Goal: Transaction & Acquisition: Subscribe to service/newsletter

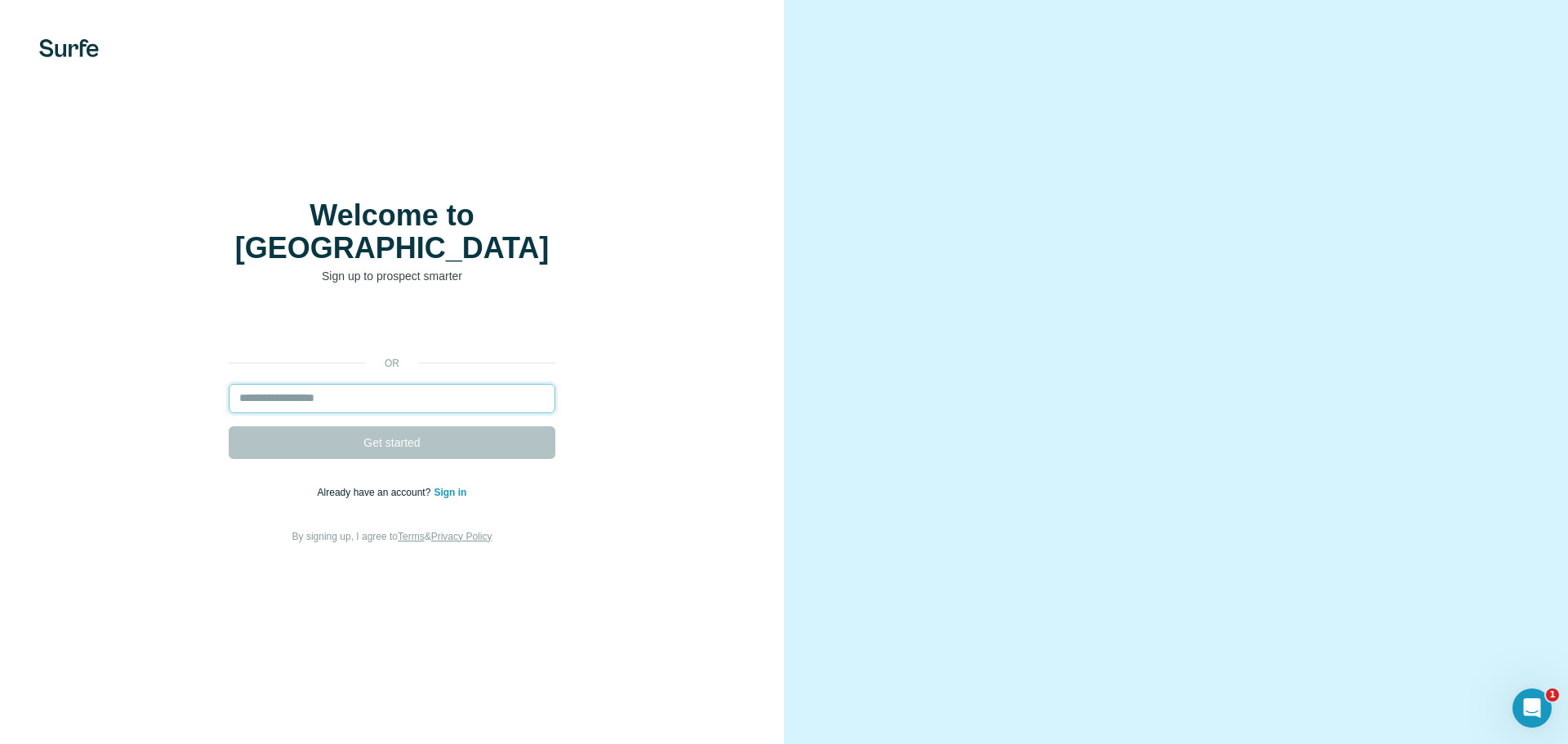
click at [348, 389] on input "email" at bounding box center [392, 399] width 327 height 29
type input "**********"
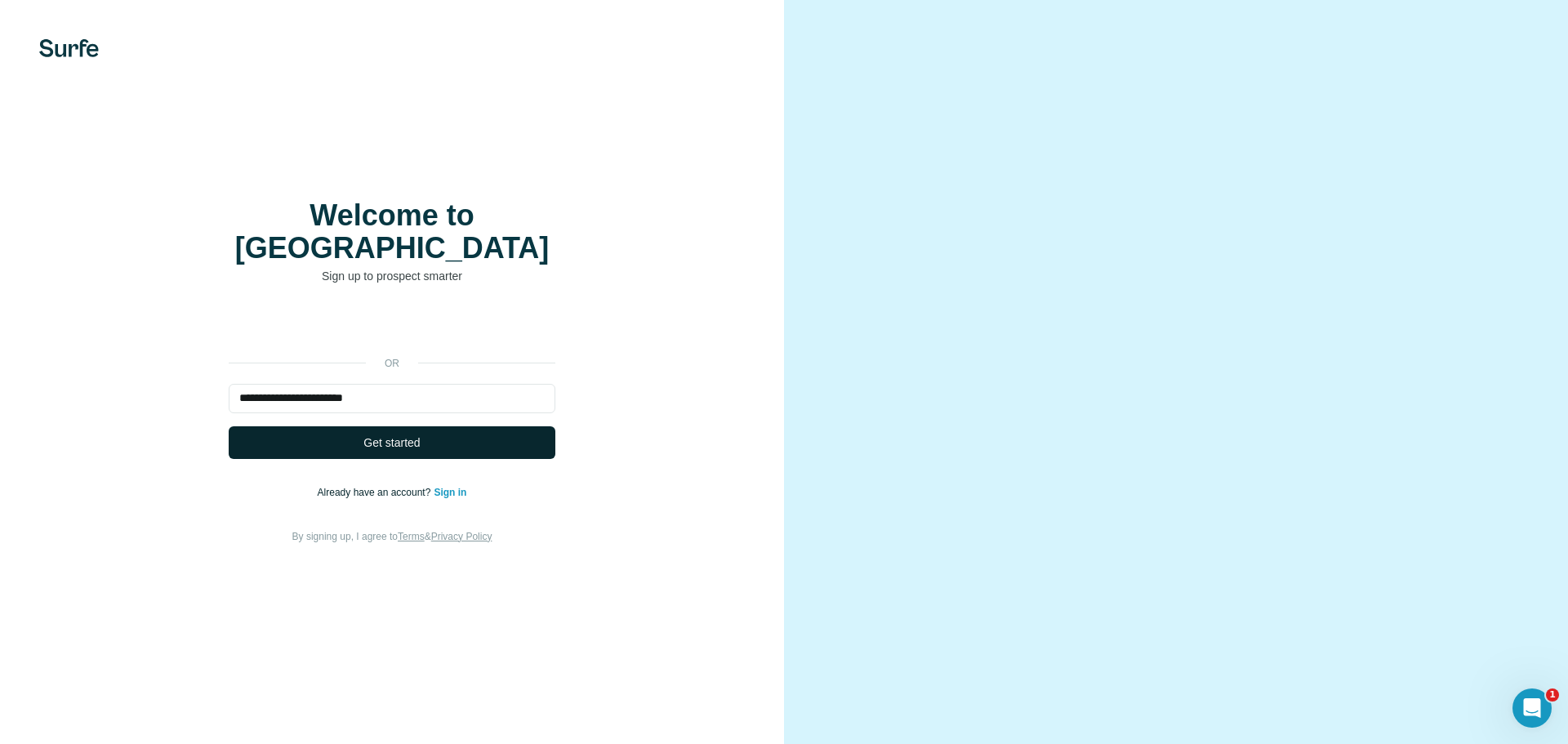
click at [380, 434] on span "Get started" at bounding box center [391, 443] width 56 height 17
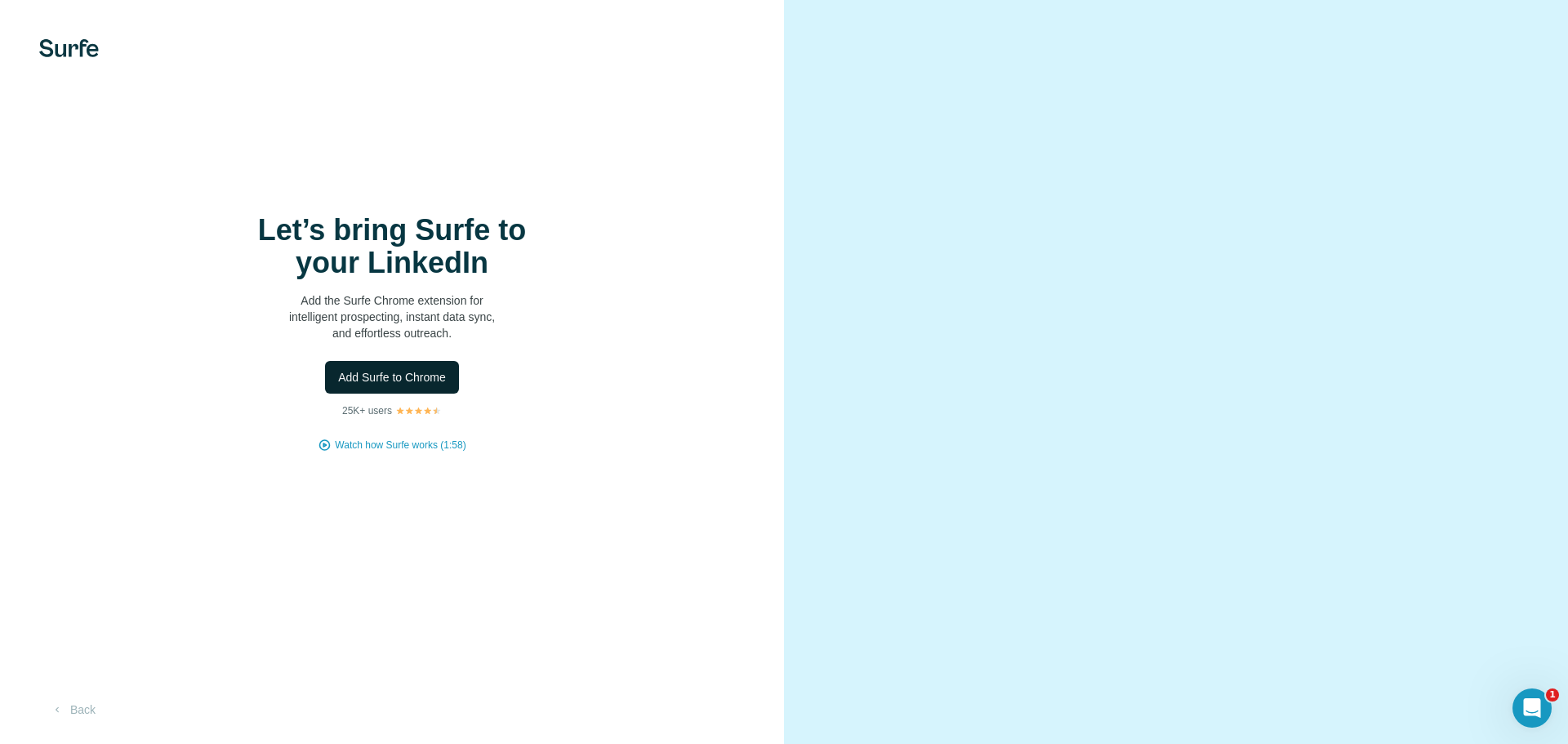
click at [358, 375] on span "Add Surfe to Chrome" at bounding box center [391, 378] width 107 height 17
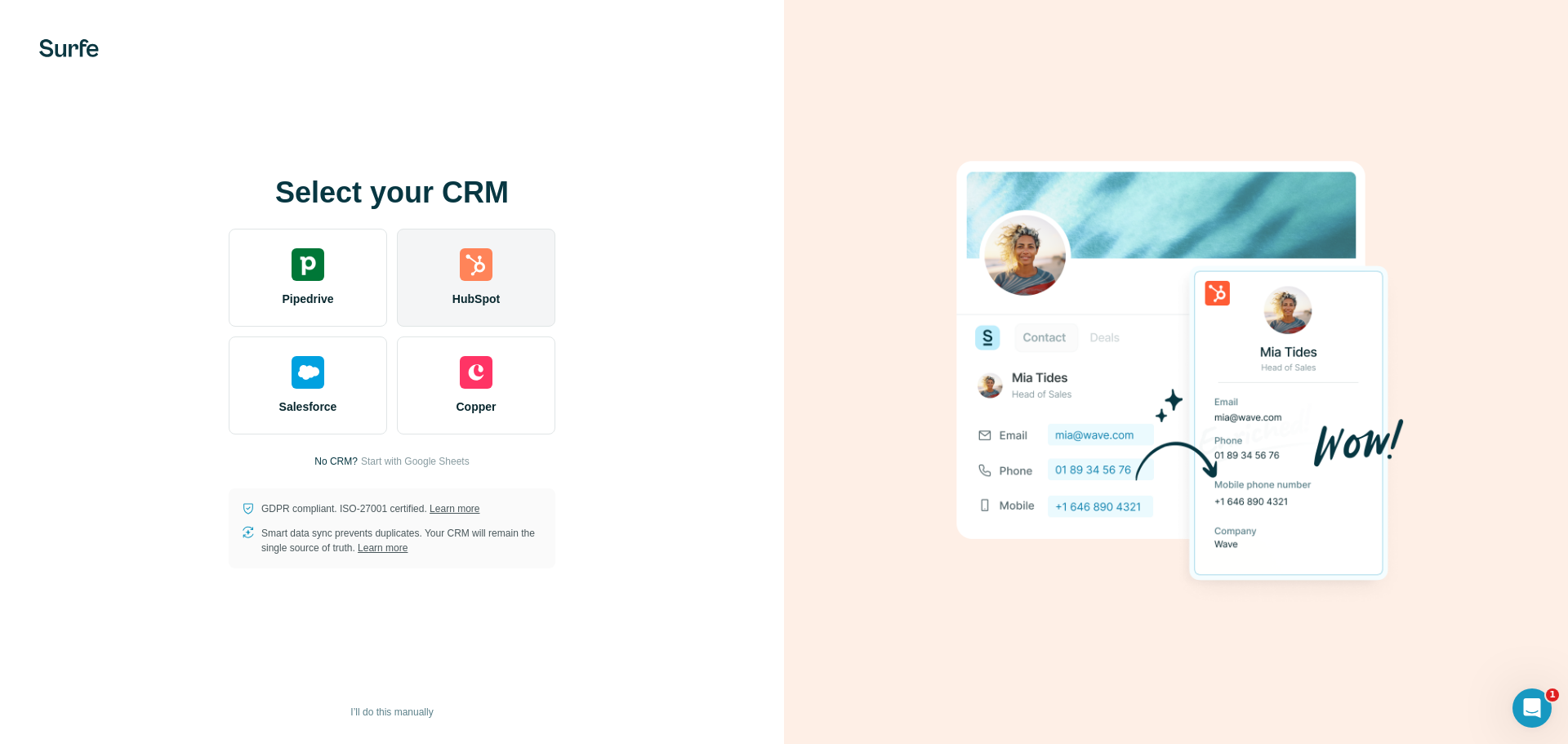
drag, startPoint x: 468, startPoint y: 292, endPoint x: 474, endPoint y: 299, distance: 9.2
click at [468, 292] on span "HubSpot" at bounding box center [477, 299] width 48 height 17
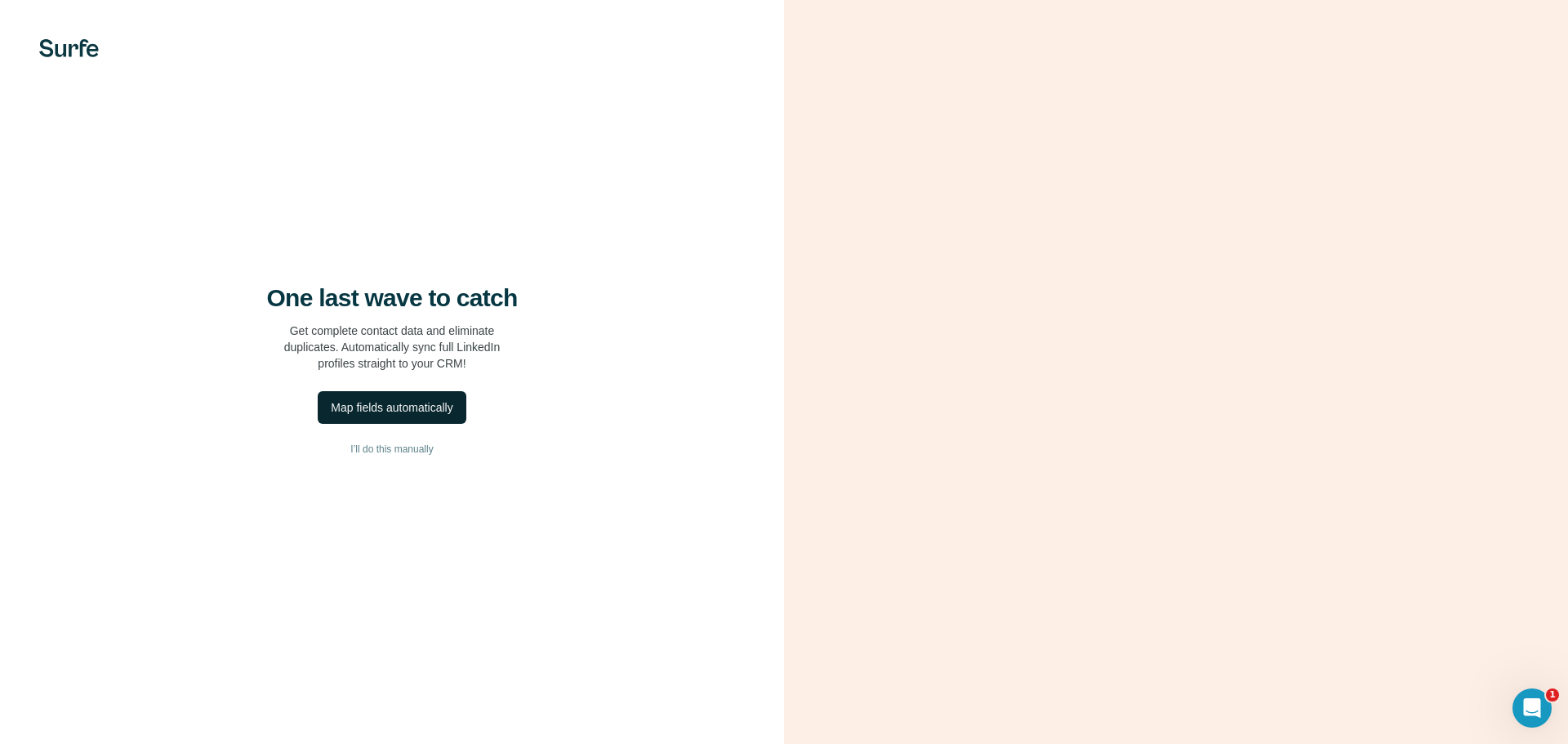
click at [401, 410] on div "Map fields automatically" at bounding box center [391, 408] width 122 height 17
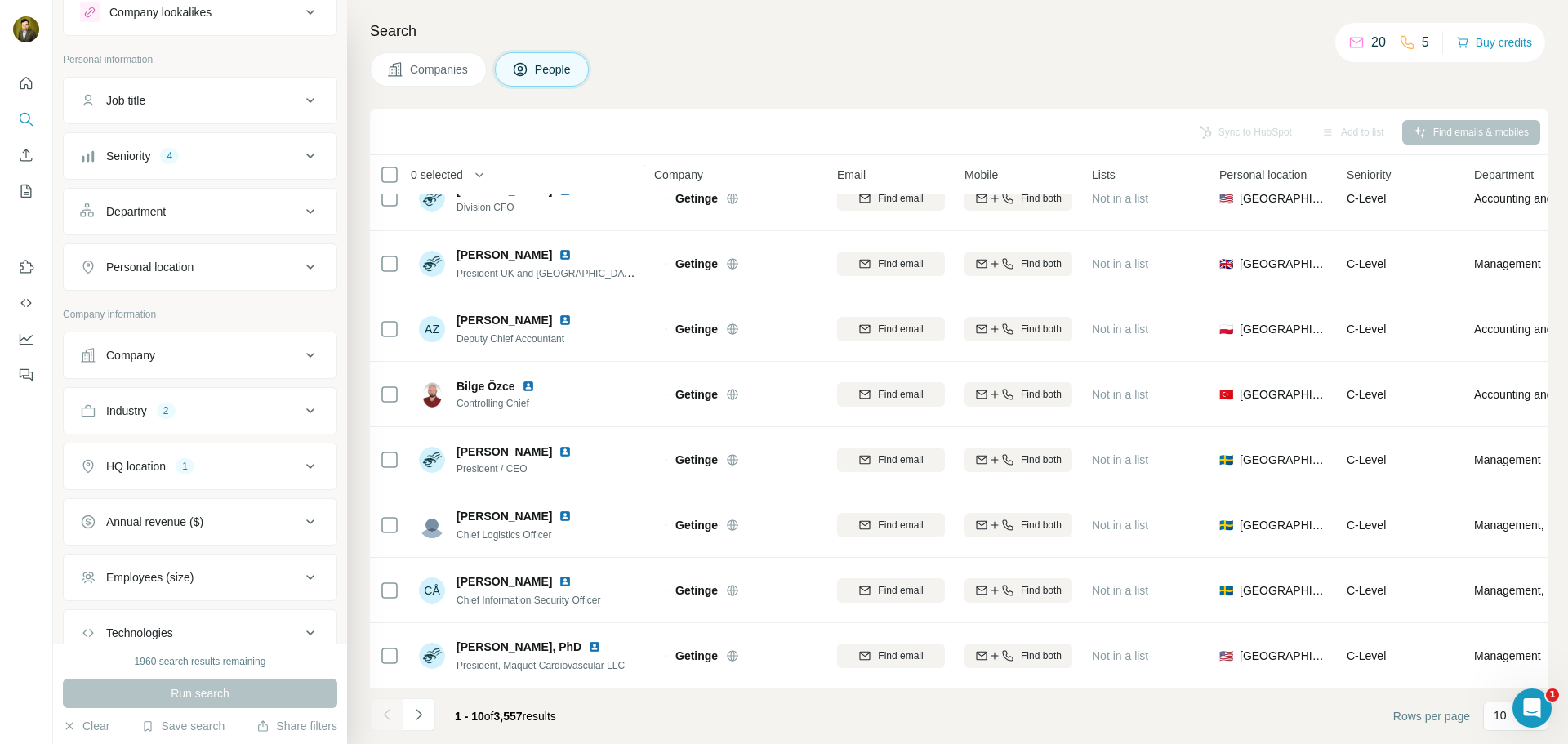
scroll to position [82, 0]
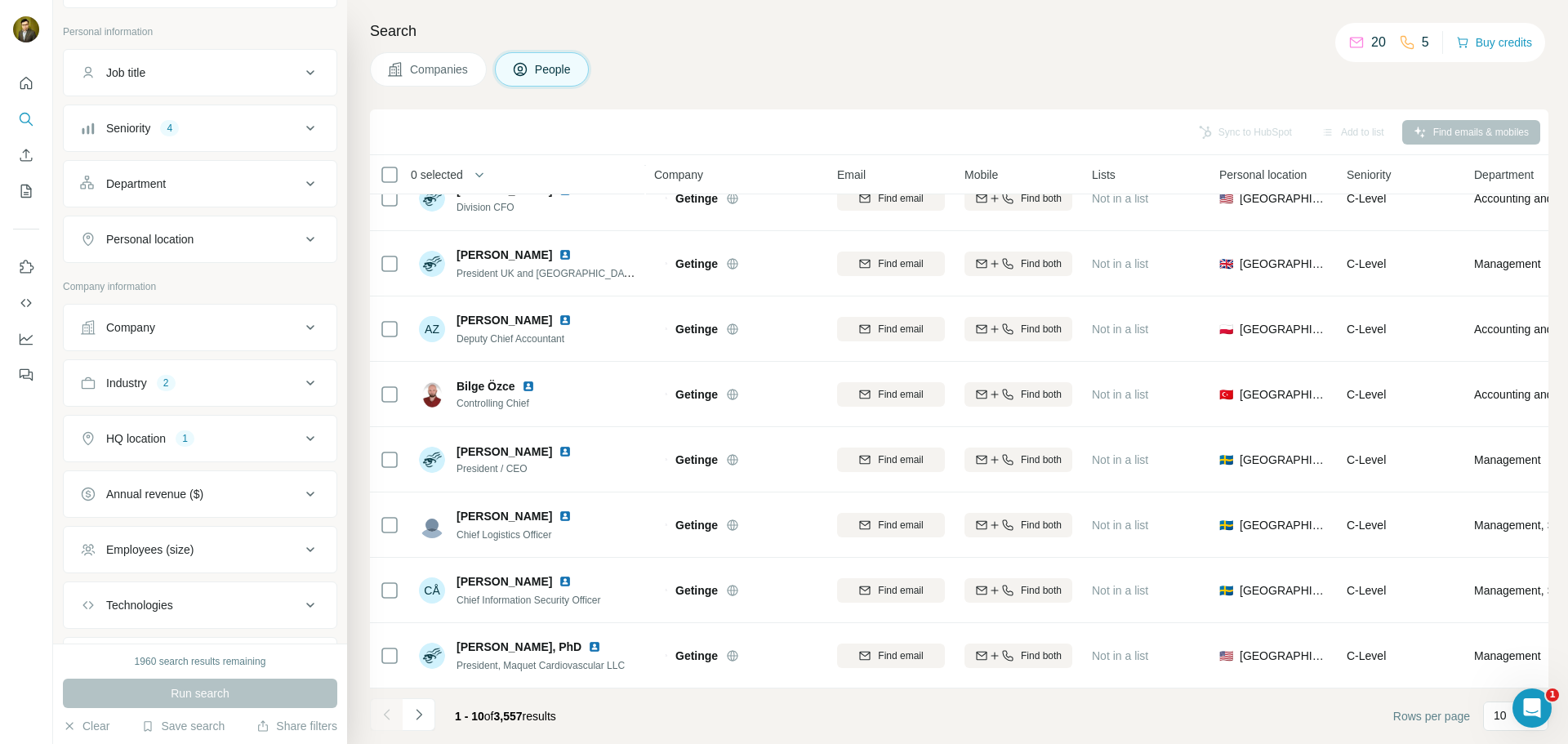
click at [300, 436] on icon at bounding box center [310, 438] width 19 height 19
click at [139, 483] on input "text" at bounding box center [199, 479] width 240 height 29
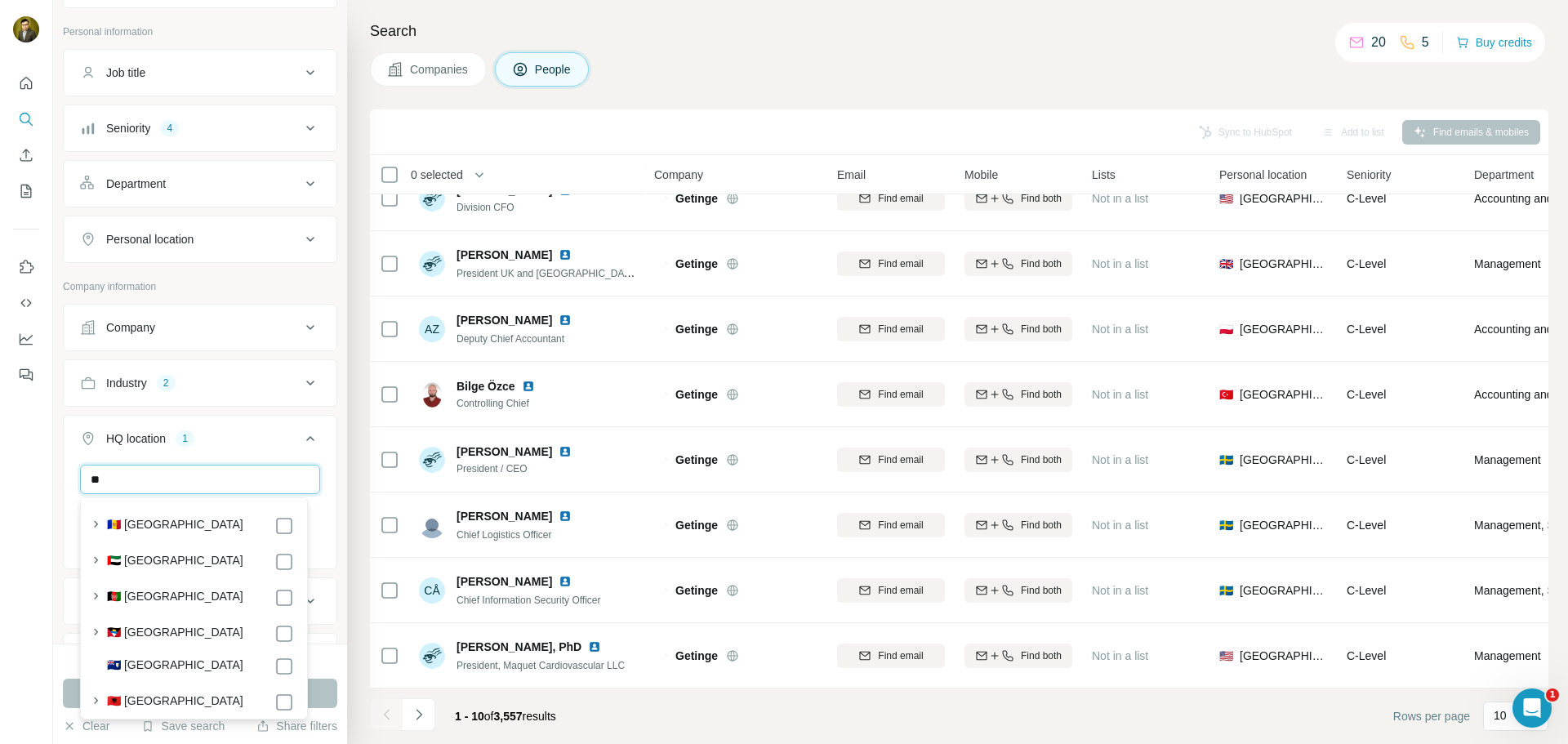
type input "*"
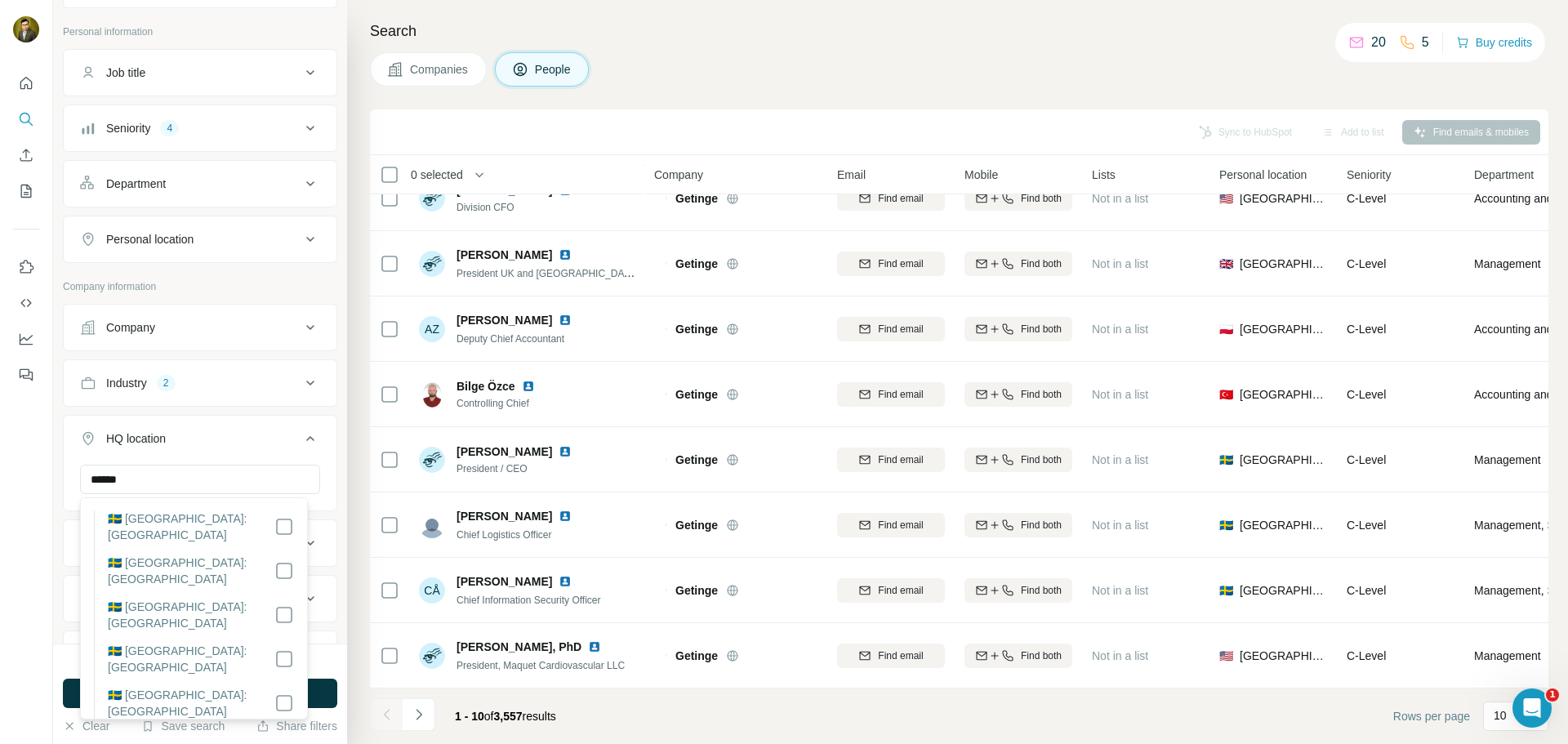
scroll to position [163, 0]
click at [144, 482] on input "******" at bounding box center [199, 479] width 240 height 29
type input "*"
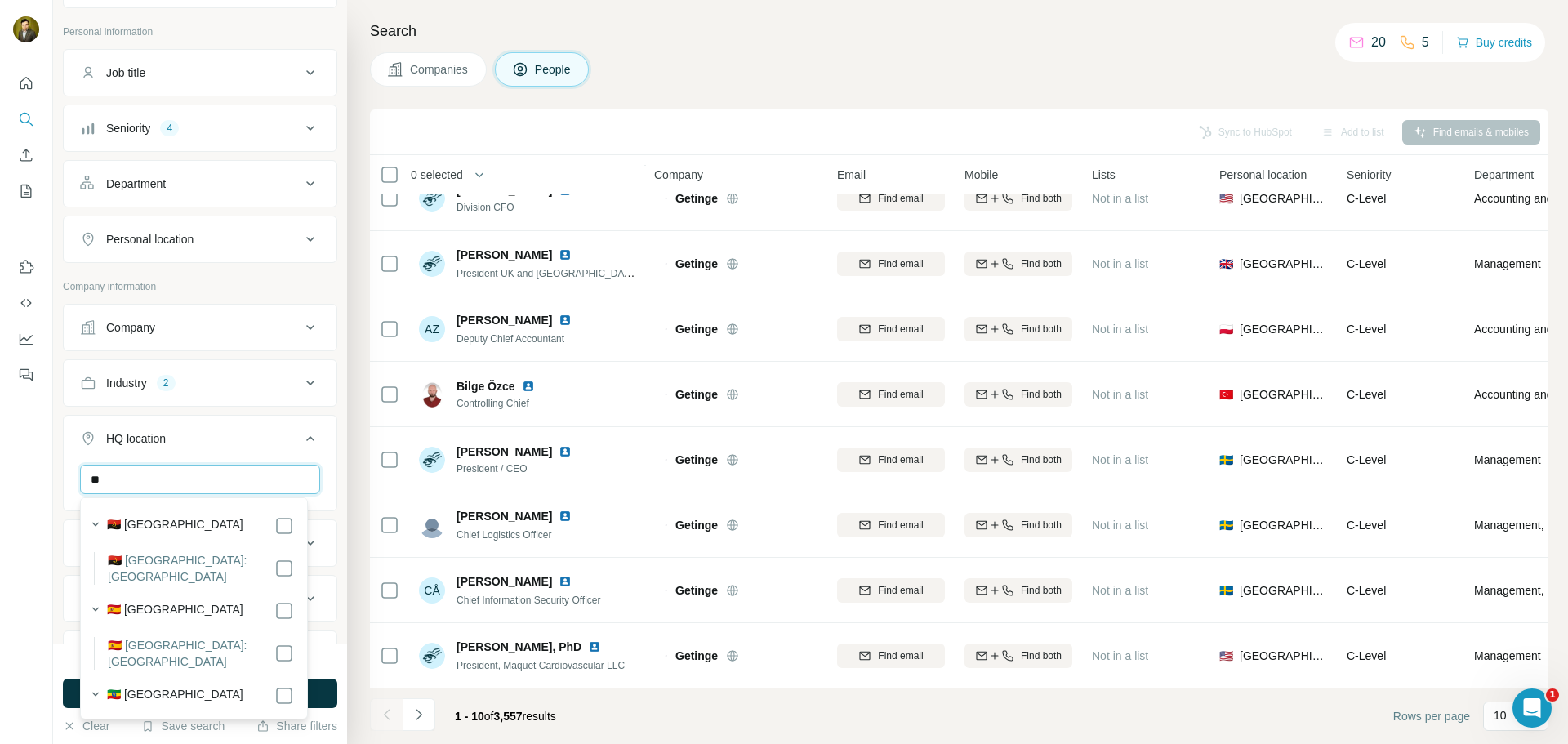
type input "*"
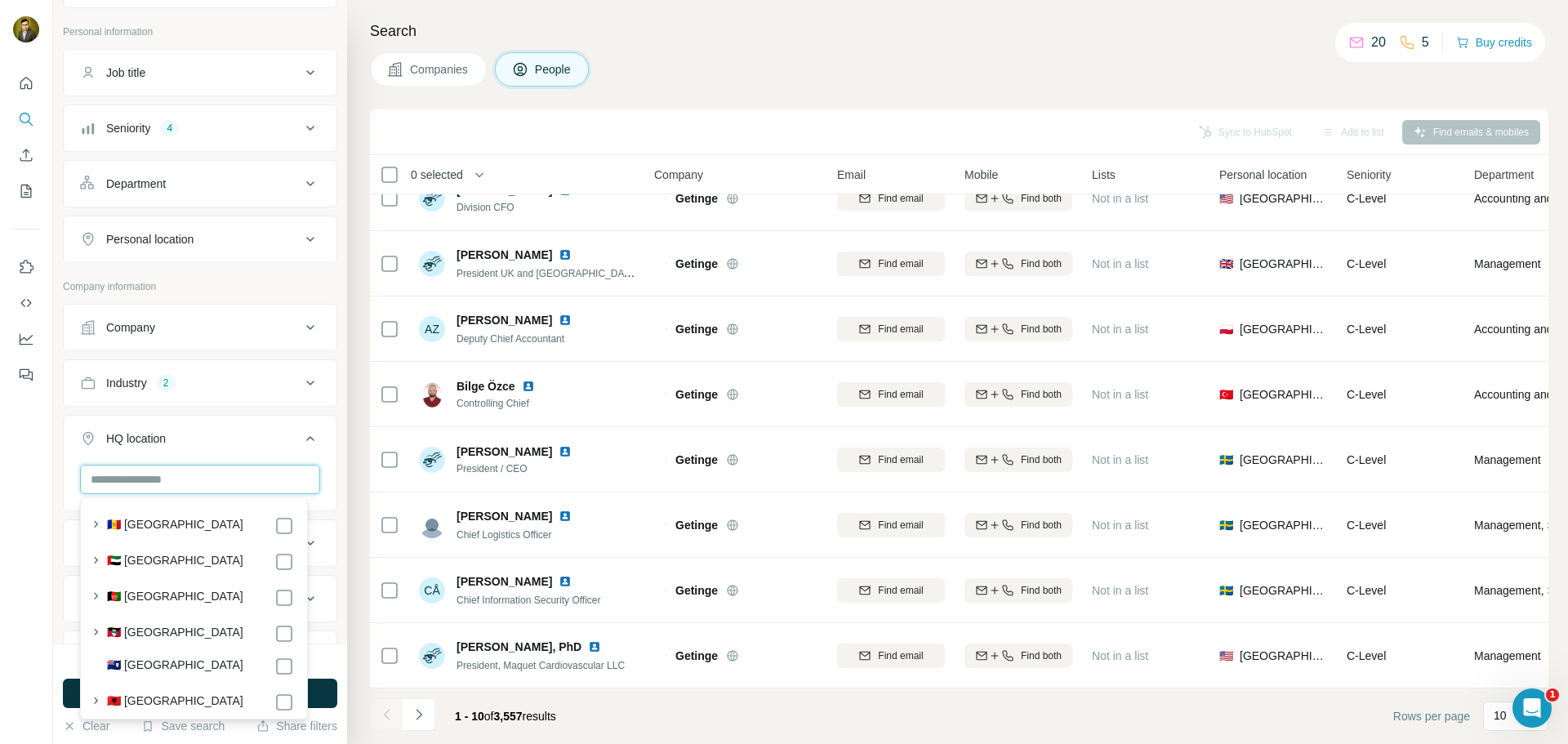
click at [176, 477] on input "text" at bounding box center [199, 479] width 240 height 29
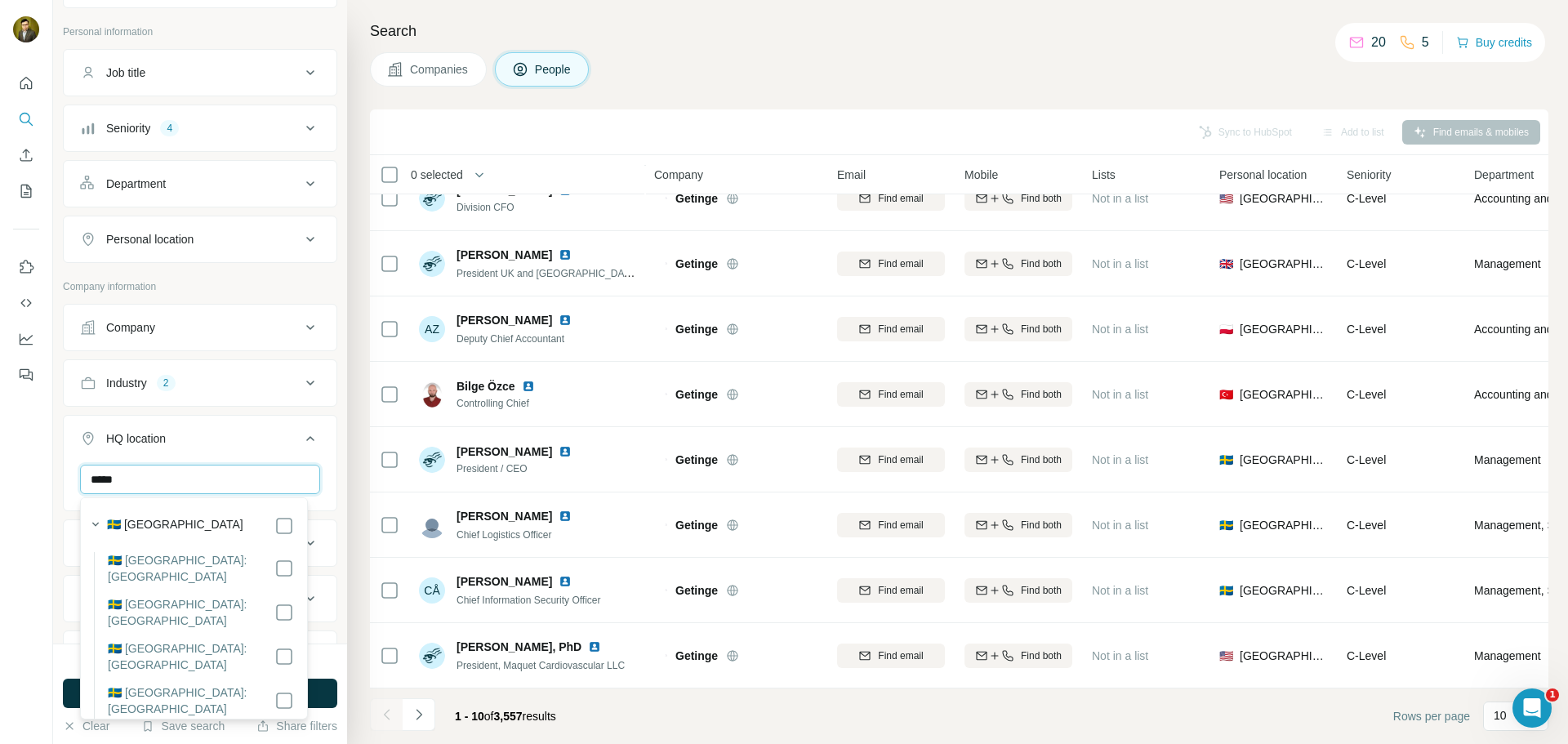
type input "******"
click at [744, 68] on div "Companies People" at bounding box center [959, 69] width 1179 height 34
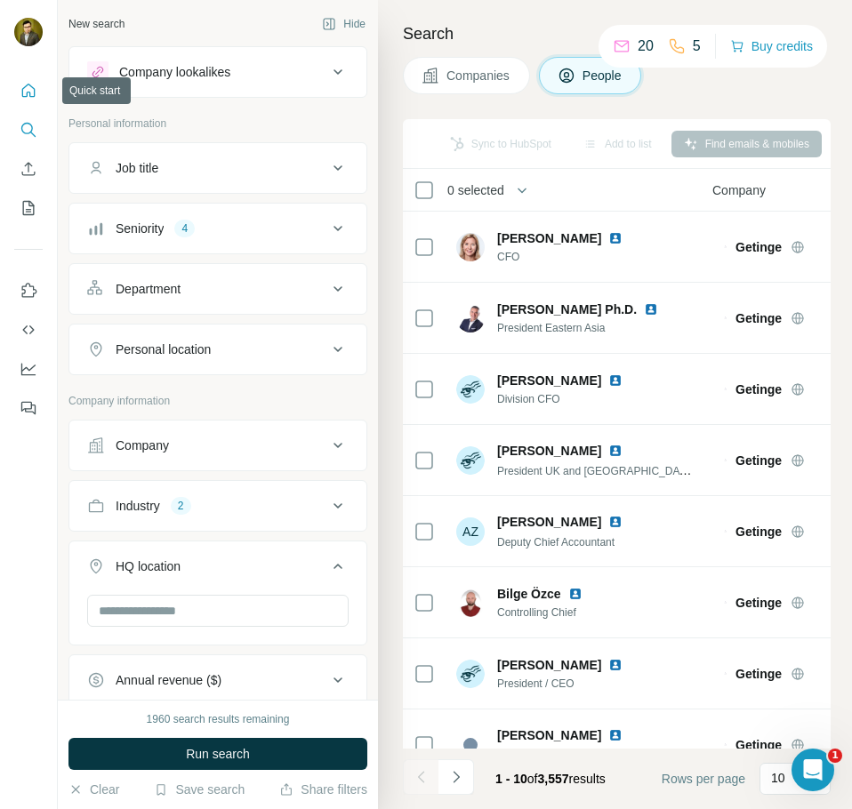
click at [31, 90] on icon "Quick start" at bounding box center [29, 91] width 18 height 18
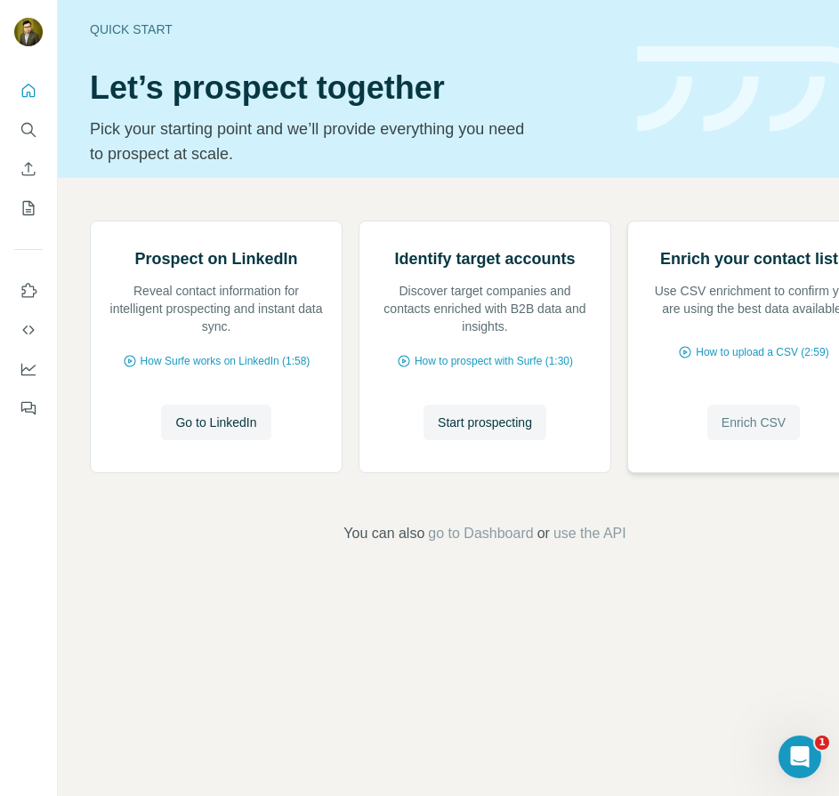
click at [746, 431] on span "Enrich CSV" at bounding box center [753, 423] width 64 height 18
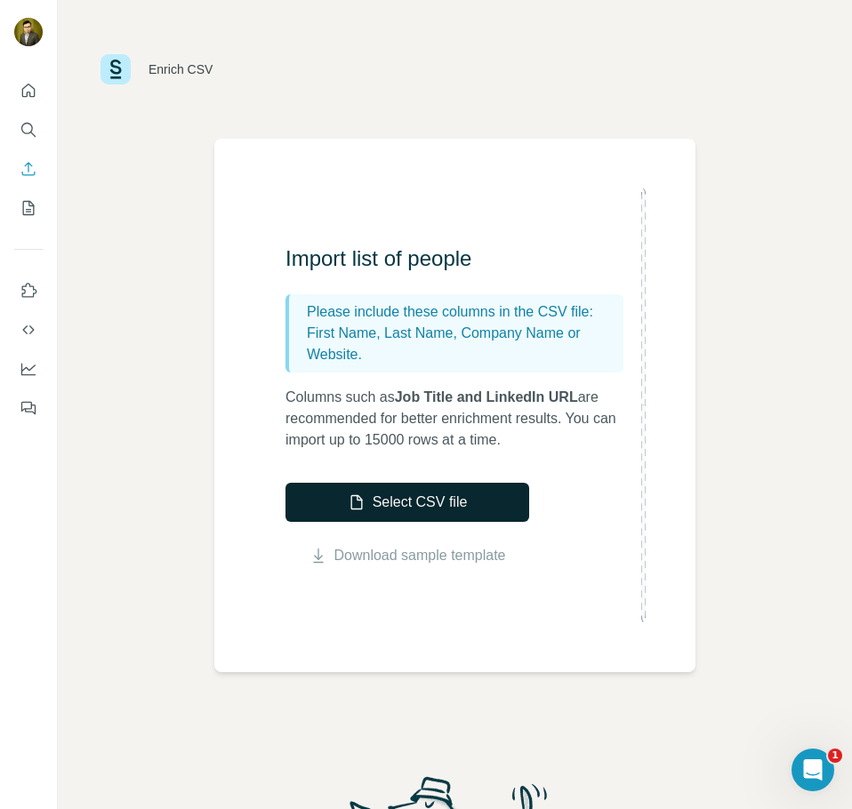
click at [399, 499] on button "Select CSV file" at bounding box center [407, 502] width 244 height 39
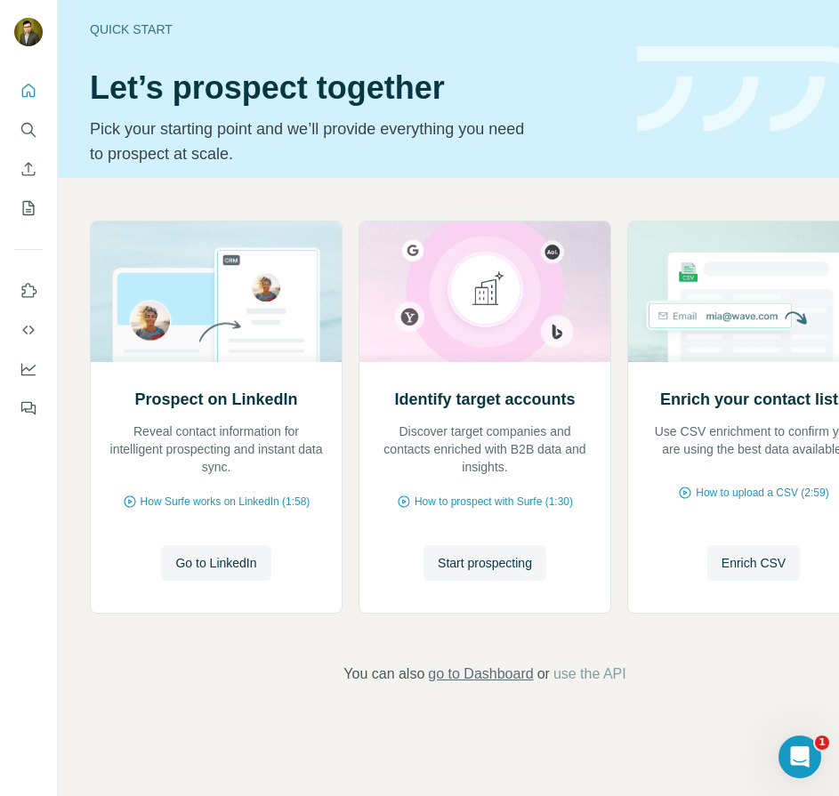
click at [474, 676] on span "go to Dashboard" at bounding box center [480, 673] width 105 height 21
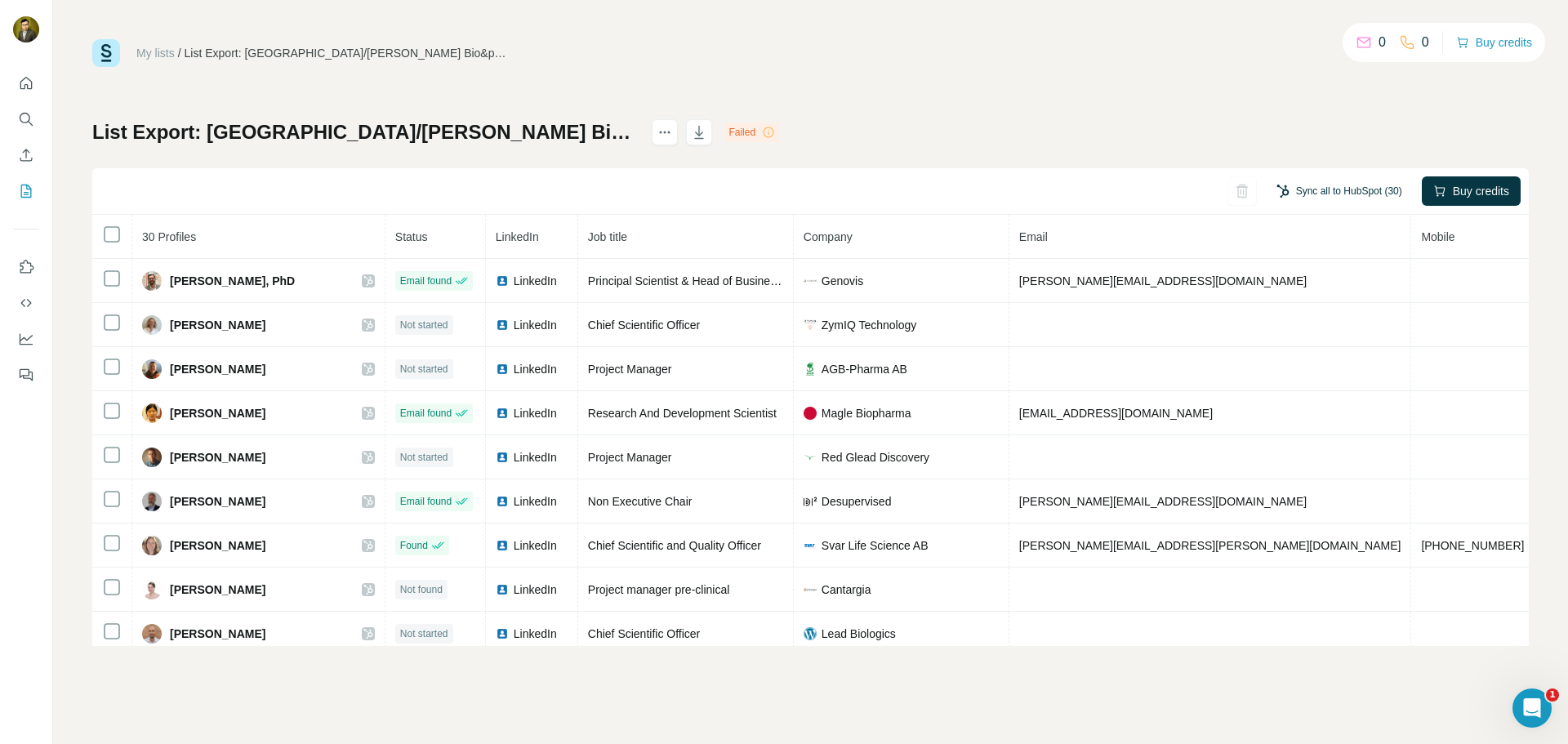
click at [1316, 187] on button "Sync all to HubSpot (30)" at bounding box center [1339, 191] width 149 height 25
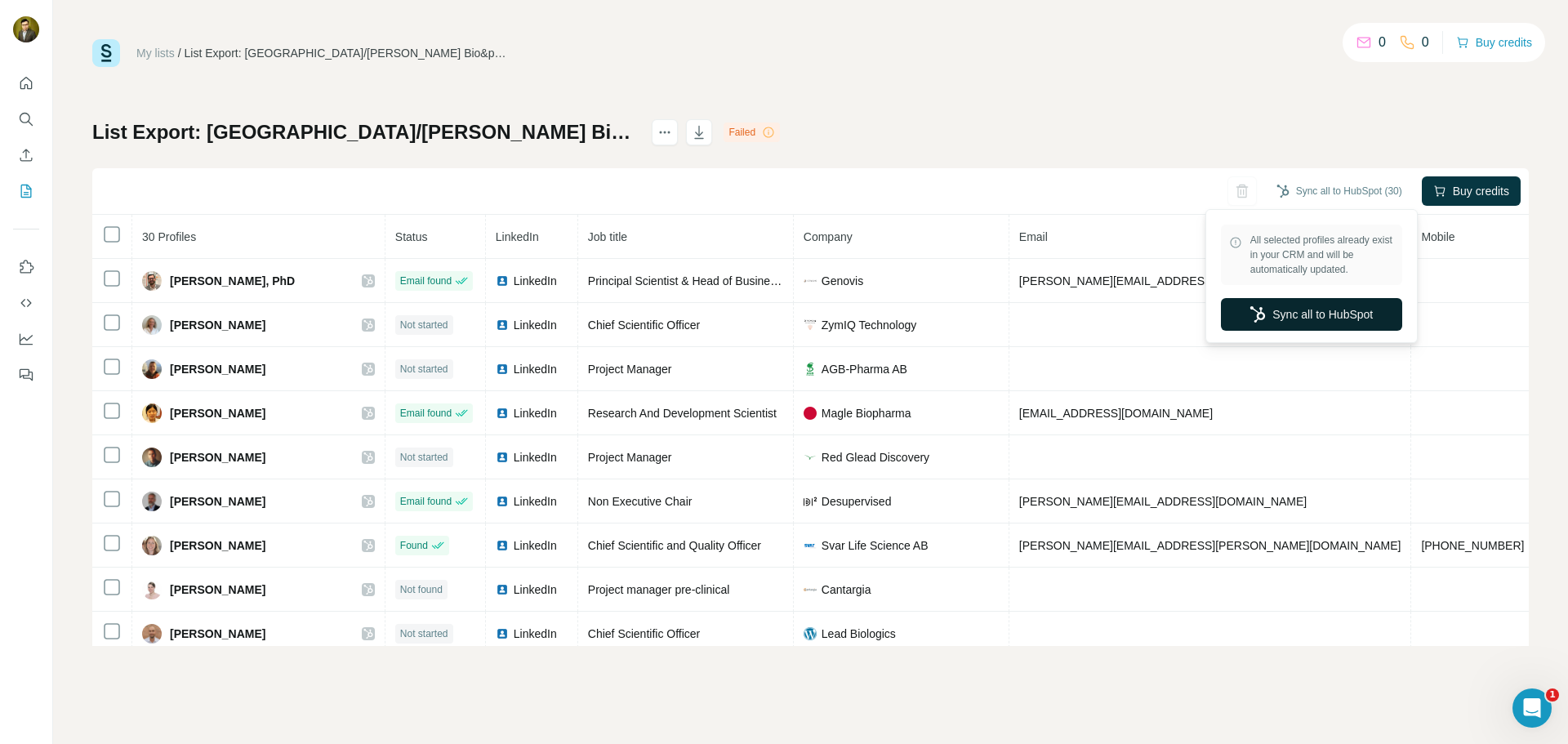
click at [1284, 314] on button "Sync all to HubSpot" at bounding box center [1311, 315] width 181 height 33
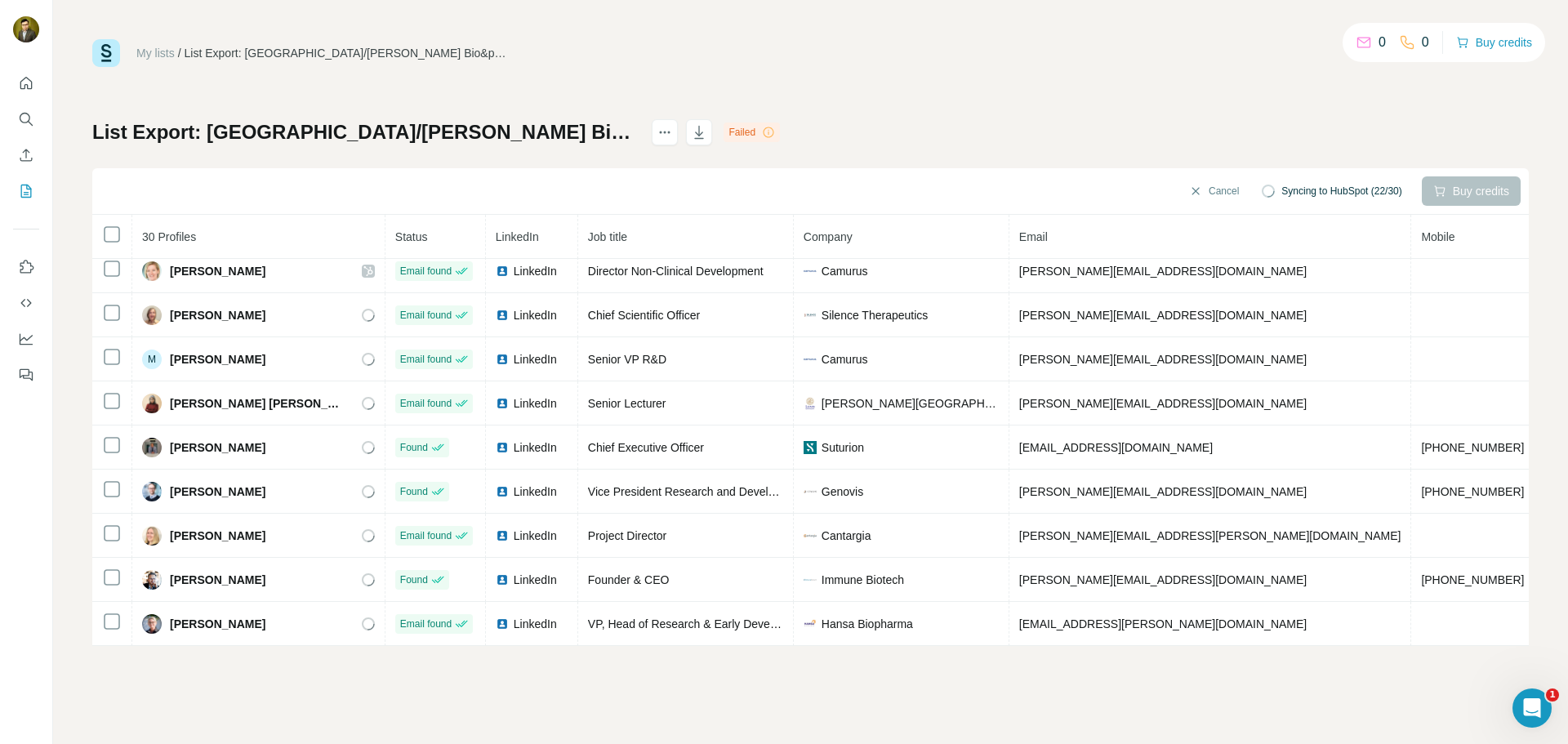
scroll to position [944, 0]
